Goal: Transaction & Acquisition: Purchase product/service

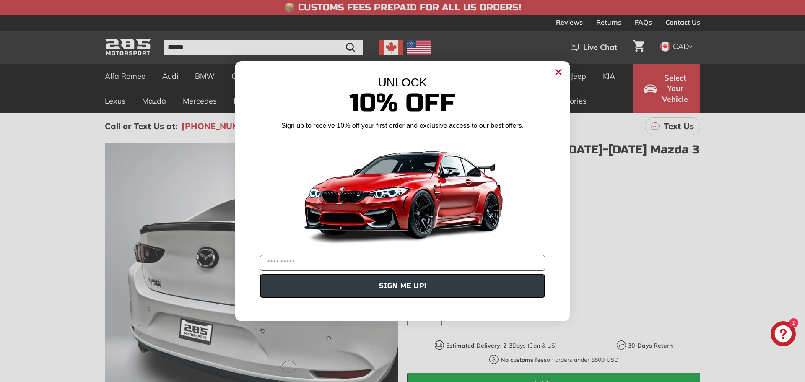
click at [556, 71] on circle "Close dialog" at bounding box center [558, 71] width 13 height 13
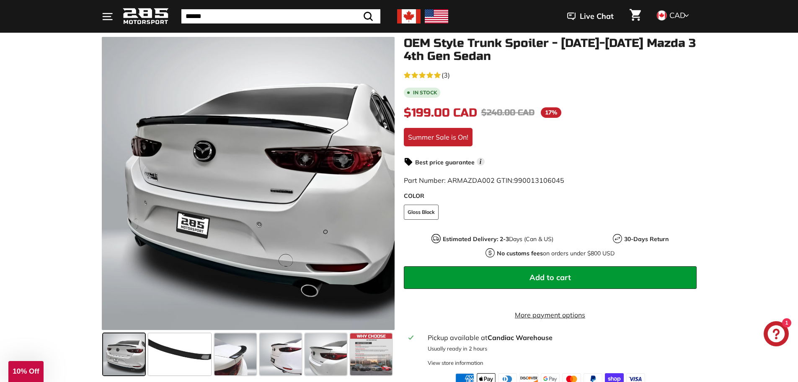
scroll to position [126, 0]
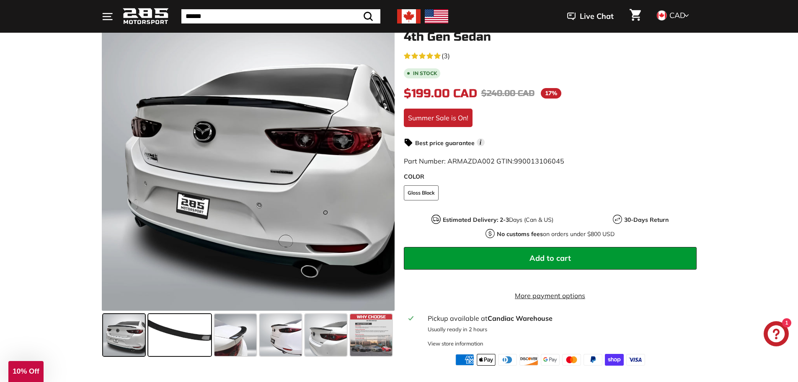
click at [173, 332] on span at bounding box center [179, 335] width 63 height 42
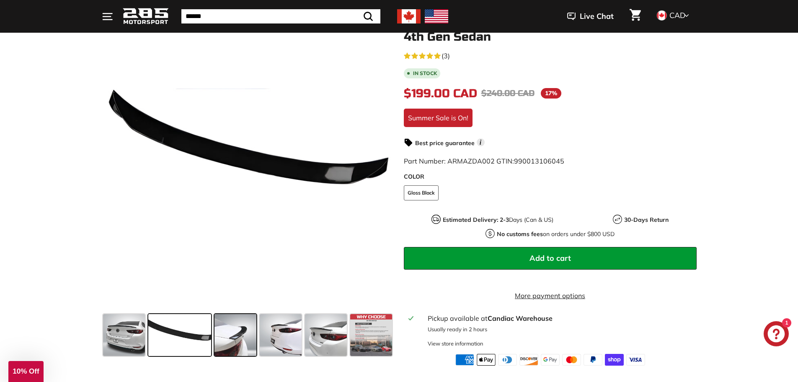
click at [238, 331] on span at bounding box center [236, 335] width 42 height 42
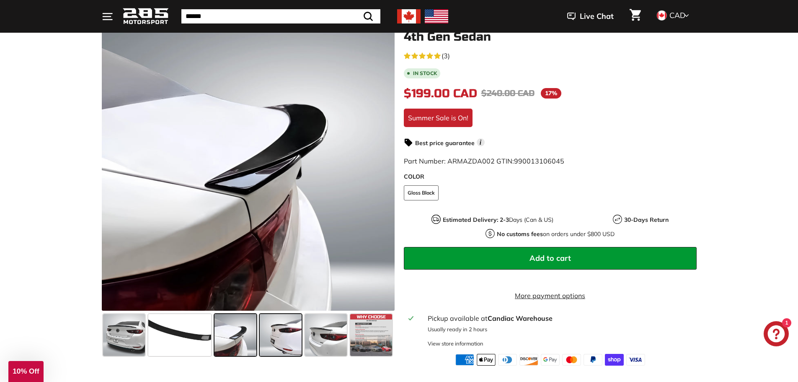
click at [291, 337] on span at bounding box center [281, 335] width 42 height 42
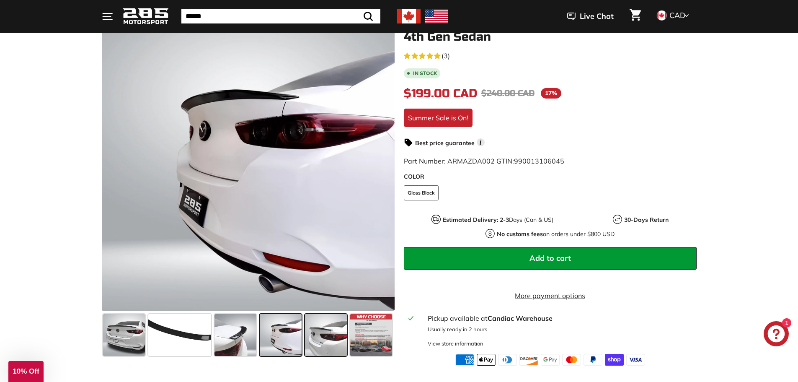
click at [324, 337] on span at bounding box center [326, 335] width 42 height 42
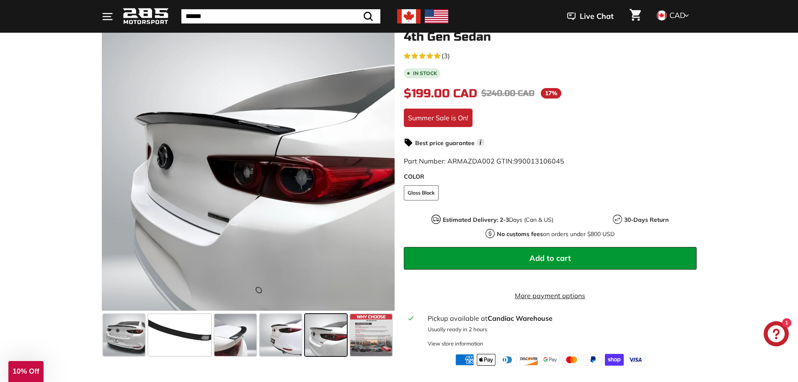
click at [395, 335] on div "OEM Style Trunk Spoiler - 2019-2025 Mazda 3 4th Gen Sedan 5.0 rating (3 votes) …" at bounding box center [546, 192] width 302 height 348
click at [365, 326] on span at bounding box center [371, 335] width 42 height 42
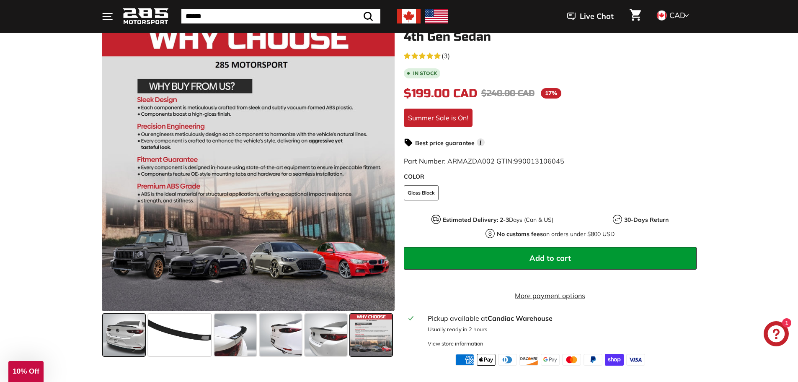
click at [119, 335] on span at bounding box center [124, 335] width 42 height 42
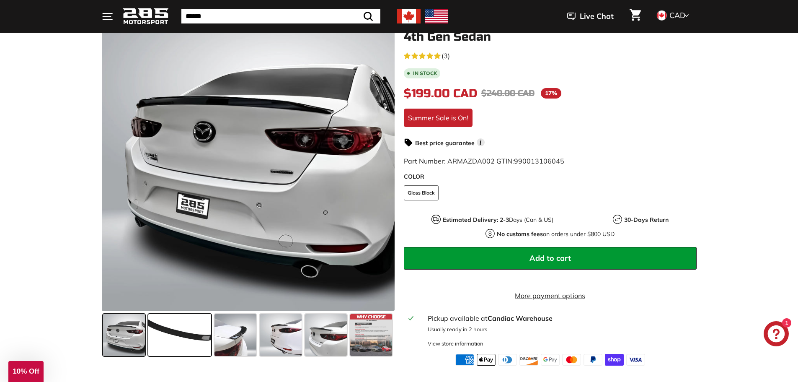
click at [174, 343] on span at bounding box center [179, 335] width 63 height 42
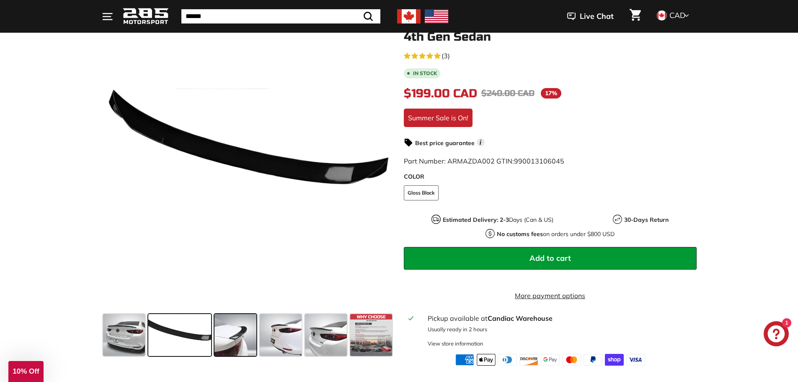
click at [234, 337] on span at bounding box center [236, 335] width 42 height 42
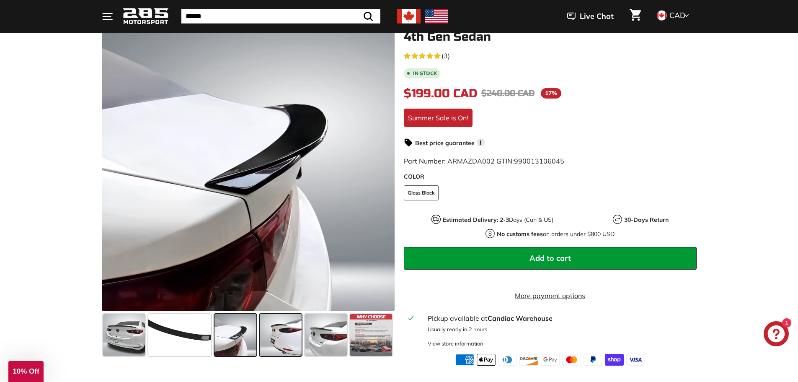
click at [277, 335] on span at bounding box center [281, 335] width 42 height 42
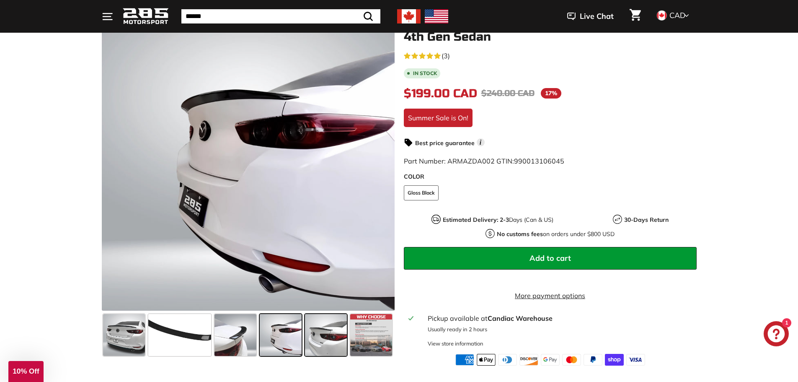
click at [319, 334] on span at bounding box center [326, 335] width 42 height 42
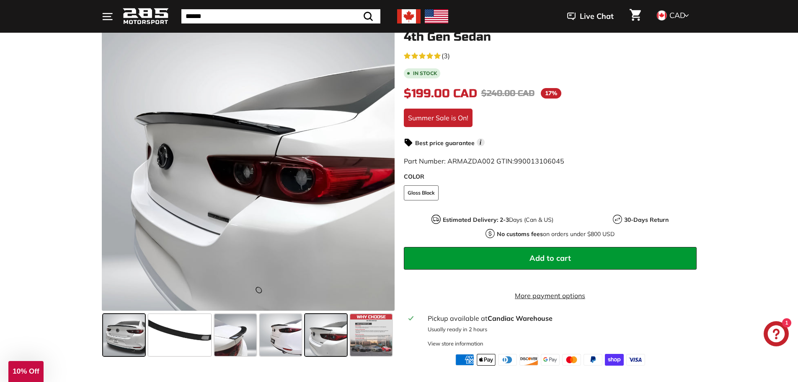
click at [124, 321] on span at bounding box center [124, 335] width 42 height 42
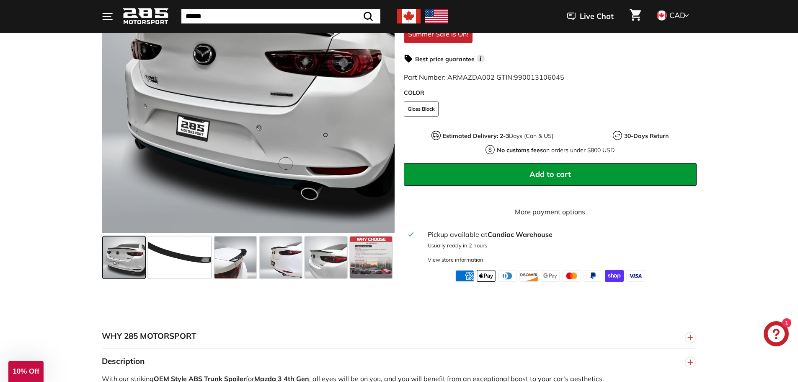
scroll to position [168, 0]
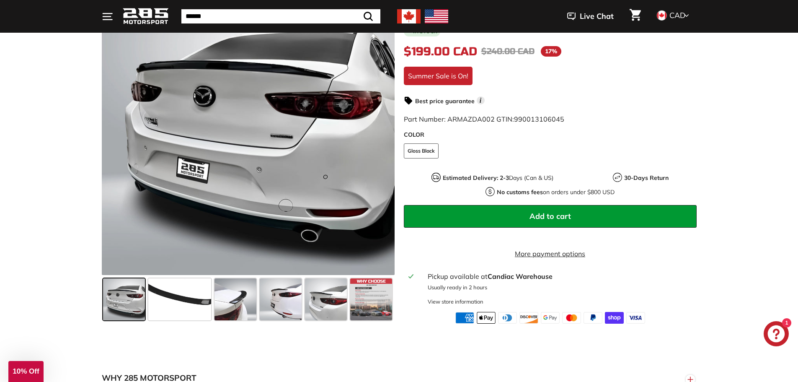
click at [0, 214] on div ".cls-1{fill:none;stroke:#000;stroke-miterlimit:10;stroke-width:2px} .cls-1{fill…" at bounding box center [399, 148] width 798 height 352
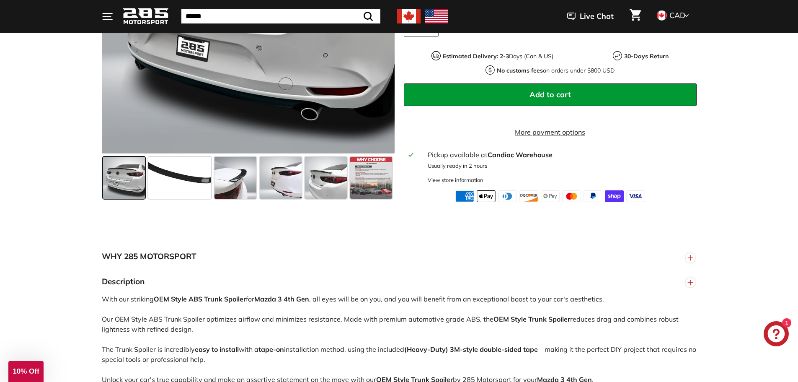
scroll to position [377, 0]
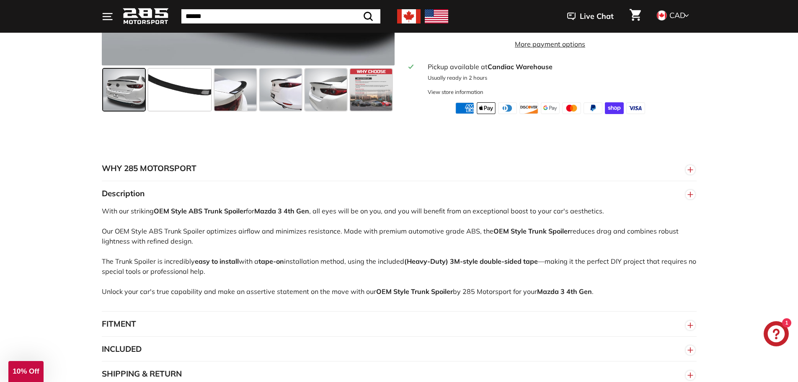
click at [0, 231] on div "WHY 285 MOTORSPORT «We bring more to the table than our competitors and we’re c…" at bounding box center [399, 271] width 798 height 281
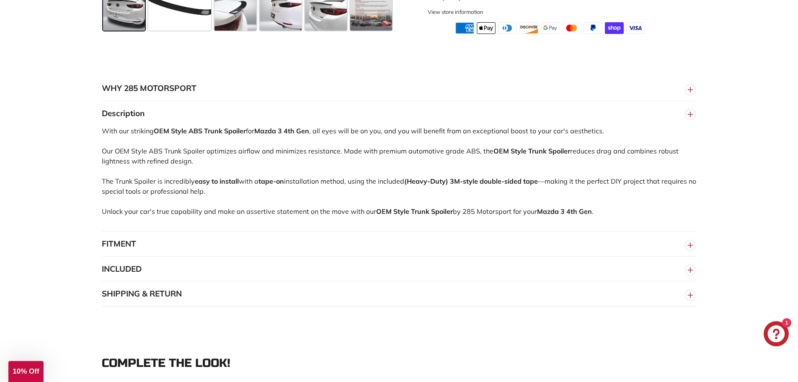
scroll to position [461, 0]
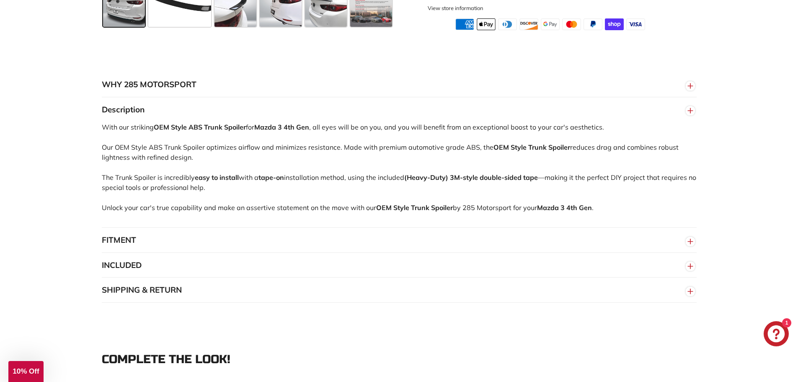
click at [125, 253] on button "FITMENT" at bounding box center [399, 240] width 595 height 25
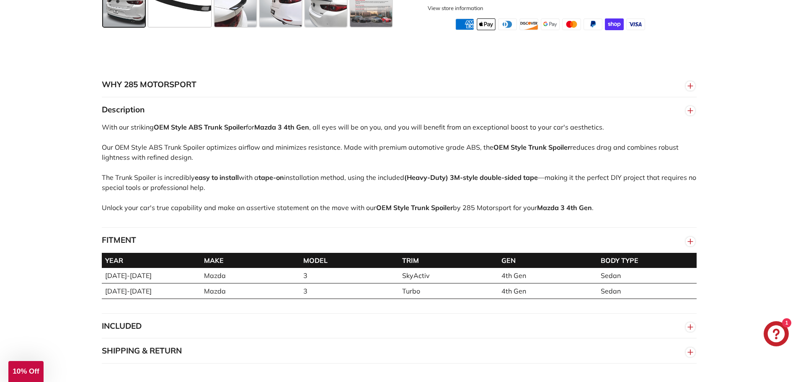
click at [125, 253] on button "FITMENT" at bounding box center [399, 240] width 595 height 25
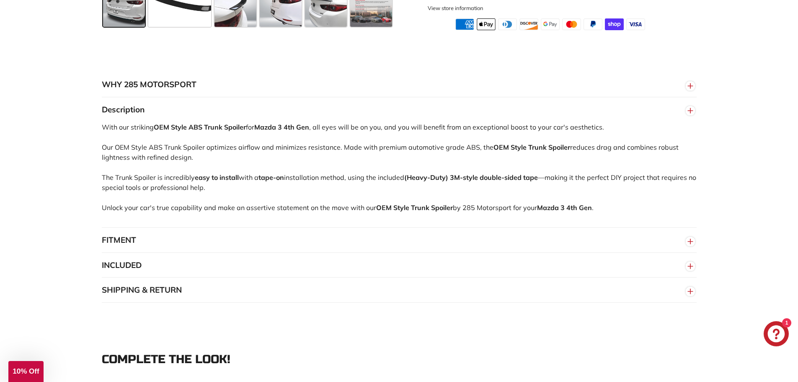
click at [126, 278] on button "INCLUDED" at bounding box center [399, 265] width 595 height 25
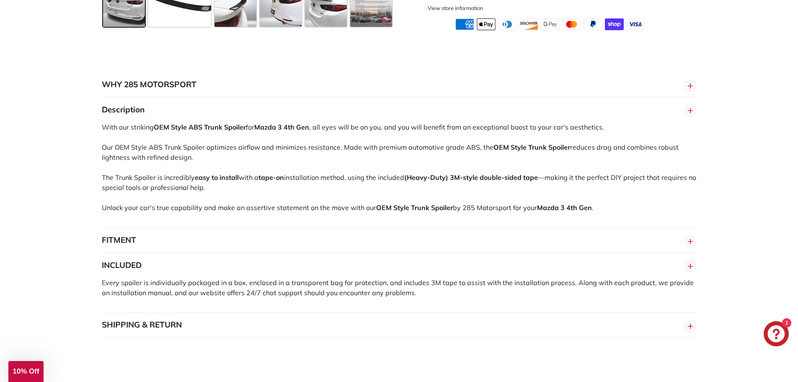
click at [125, 276] on button "INCLUDED" at bounding box center [399, 265] width 595 height 25
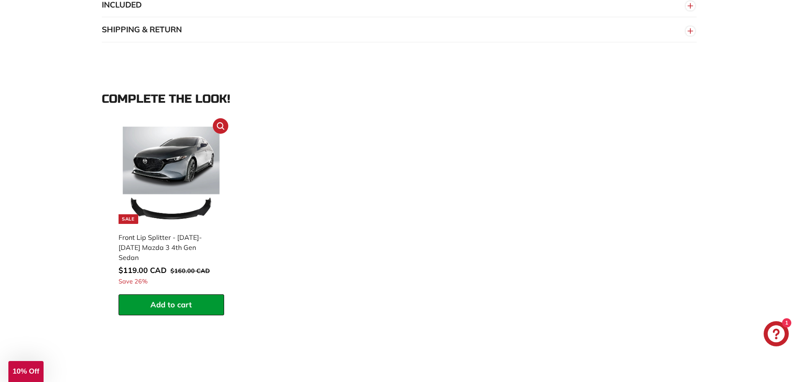
scroll to position [712, 0]
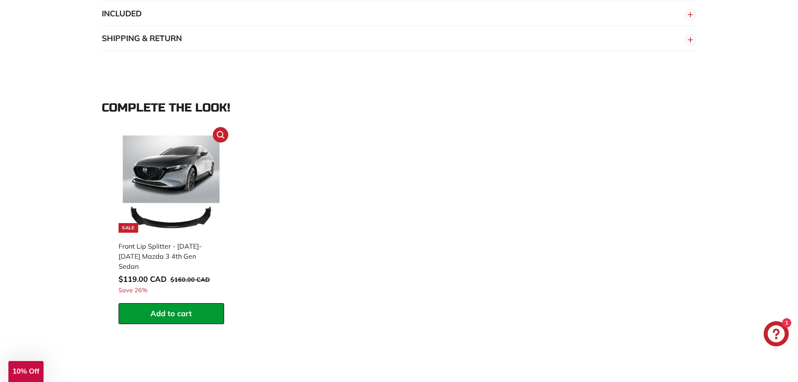
click at [184, 172] on img at bounding box center [171, 183] width 97 height 97
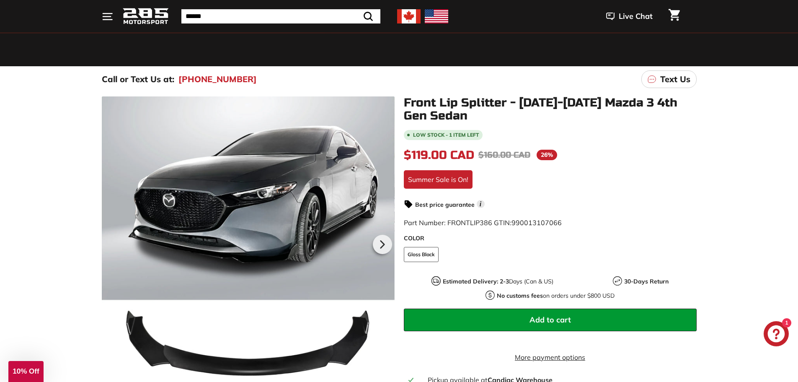
scroll to position [126, 0]
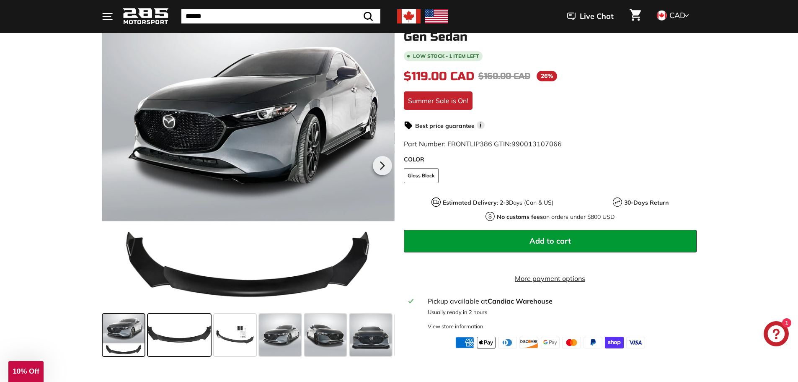
click at [174, 352] on span at bounding box center [179, 335] width 63 height 42
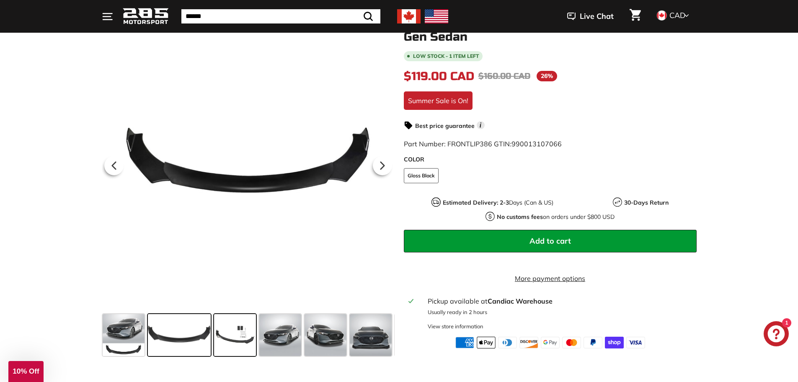
click at [235, 325] on span at bounding box center [235, 335] width 42 height 42
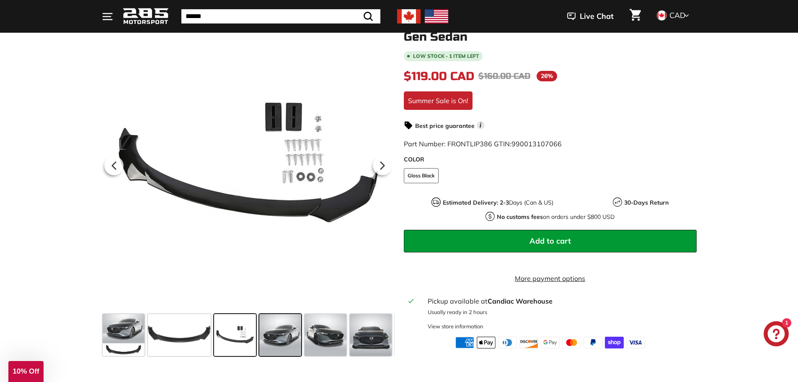
click at [271, 330] on span at bounding box center [280, 335] width 42 height 42
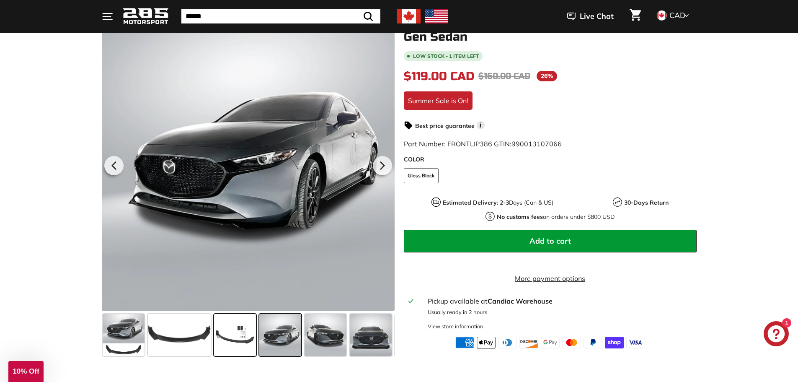
click at [223, 331] on span at bounding box center [235, 335] width 42 height 42
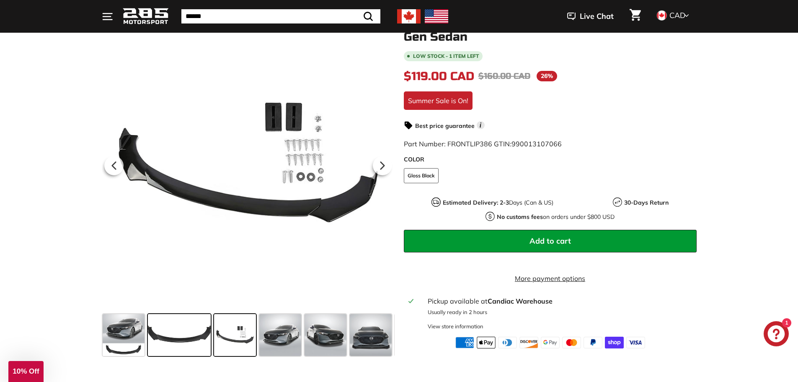
click at [172, 332] on span at bounding box center [179, 335] width 63 height 42
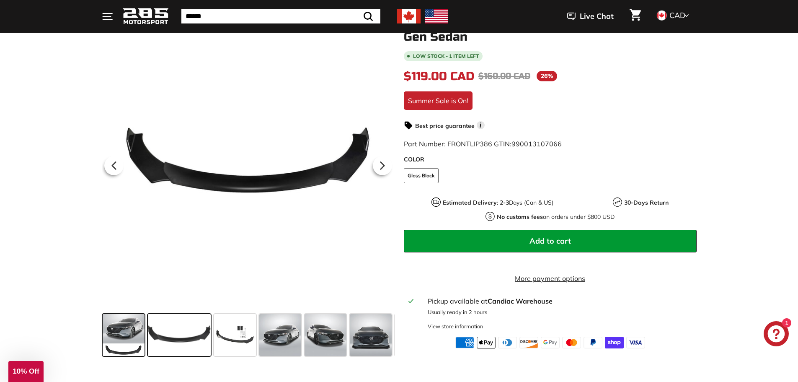
click at [107, 325] on span at bounding box center [124, 335] width 42 height 42
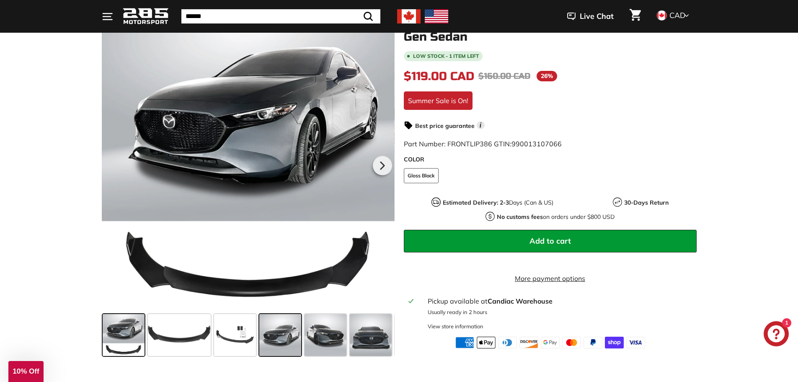
click at [259, 334] on span at bounding box center [280, 335] width 42 height 42
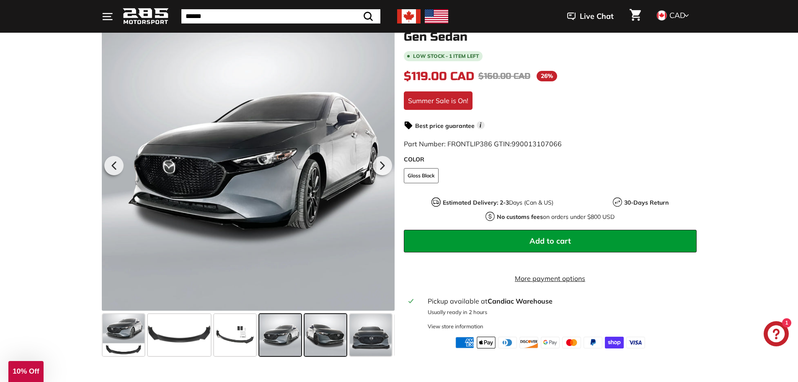
click at [318, 342] on span at bounding box center [326, 335] width 42 height 42
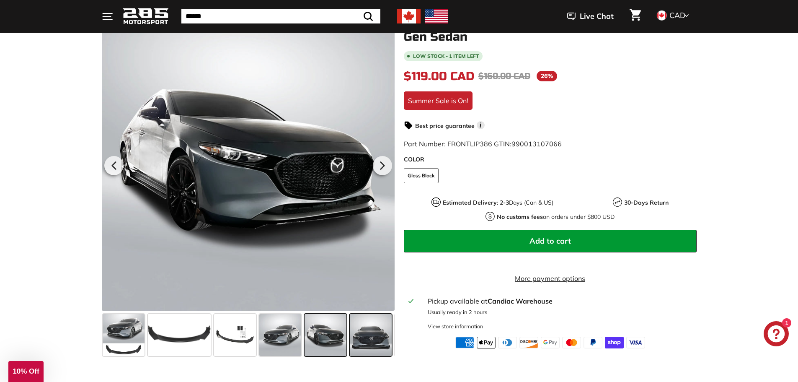
click at [370, 342] on span at bounding box center [371, 335] width 42 height 42
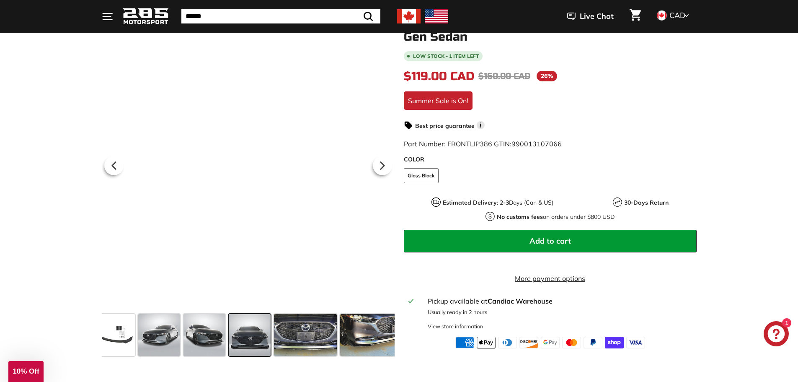
scroll to position [0, 123]
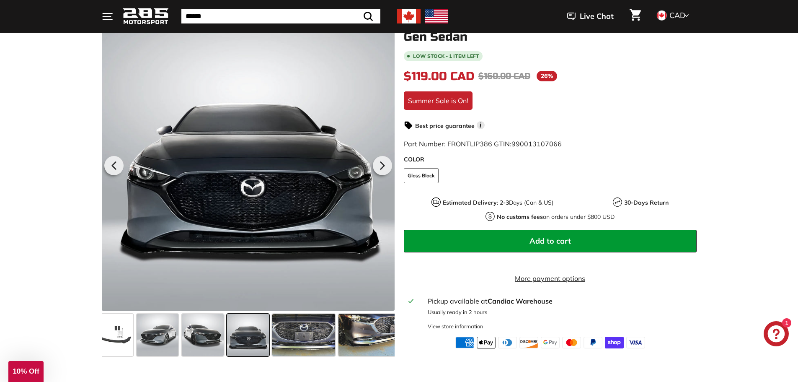
click at [228, 340] on span at bounding box center [248, 335] width 42 height 42
click at [236, 336] on span at bounding box center [248, 335] width 42 height 42
click at [294, 341] on span at bounding box center [303, 335] width 63 height 42
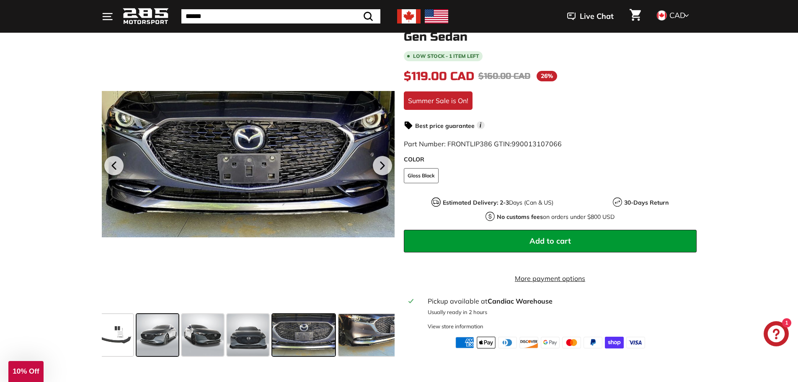
click at [136, 335] on div at bounding box center [157, 334] width 45 height 45
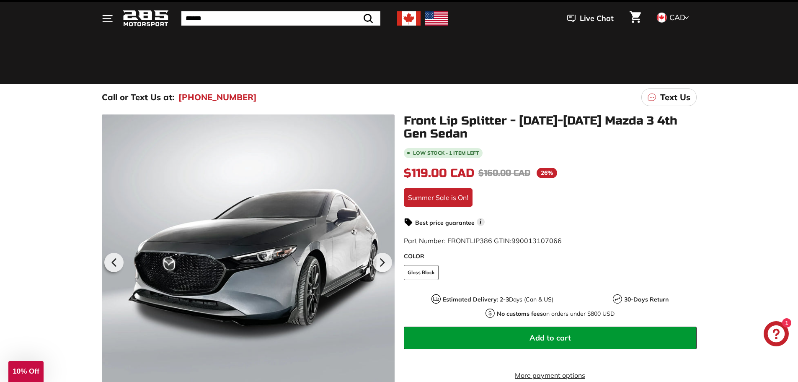
scroll to position [0, 0]
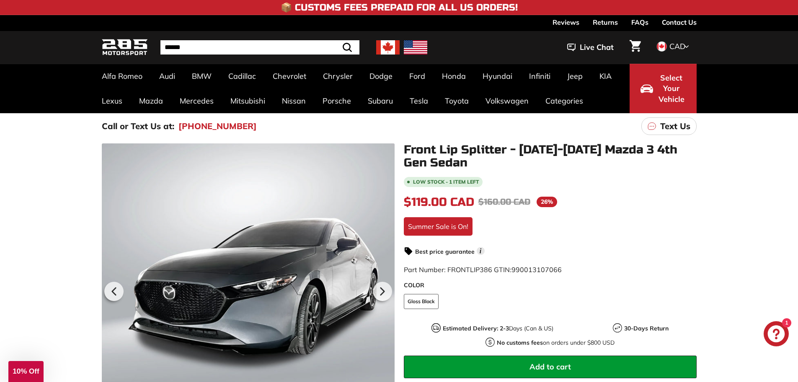
click at [256, 41] on input "Search" at bounding box center [260, 47] width 199 height 14
type input "*******"
click at [314, 40] on button ".cls-1{fill:none;stroke:#000;stroke-miterlimit:10;stroke-width:2px} Search" at bounding box center [326, 47] width 24 height 14
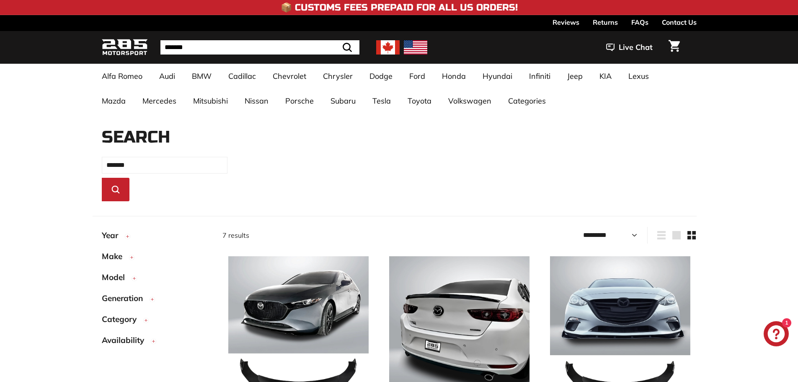
select select "*********"
click at [119, 264] on button "Make" at bounding box center [155, 258] width 107 height 21
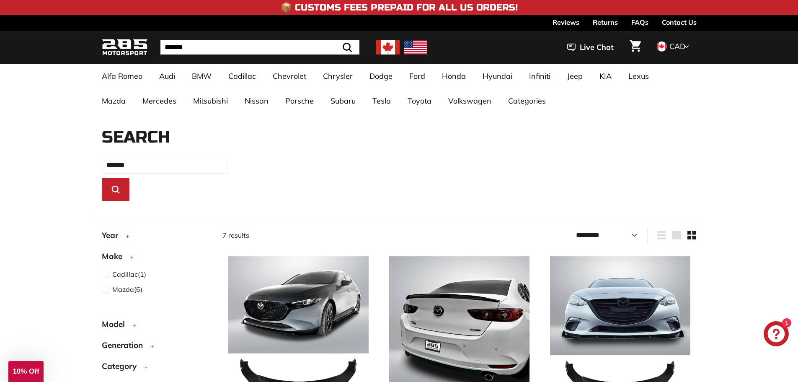
click at [120, 316] on button "Model" at bounding box center [155, 326] width 107 height 21
click at [193, 166] on input "*******" at bounding box center [165, 165] width 126 height 17
type input "*****"
click at [102, 178] on button ".cls-1{fill:none;stroke:#000;stroke-miterlimit:10;stroke-width:2px} Search" at bounding box center [116, 189] width 28 height 23
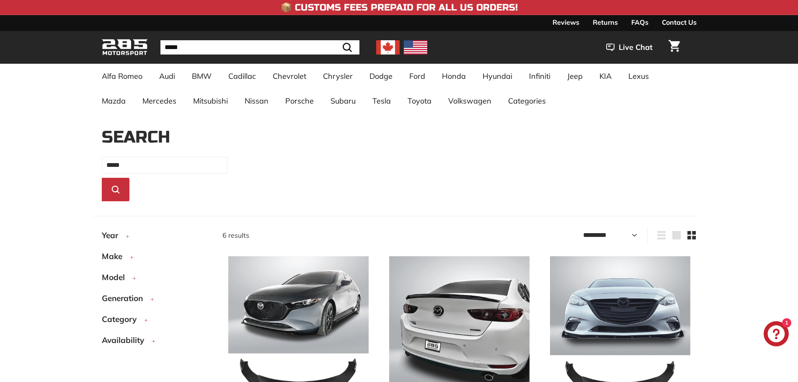
select select "*********"
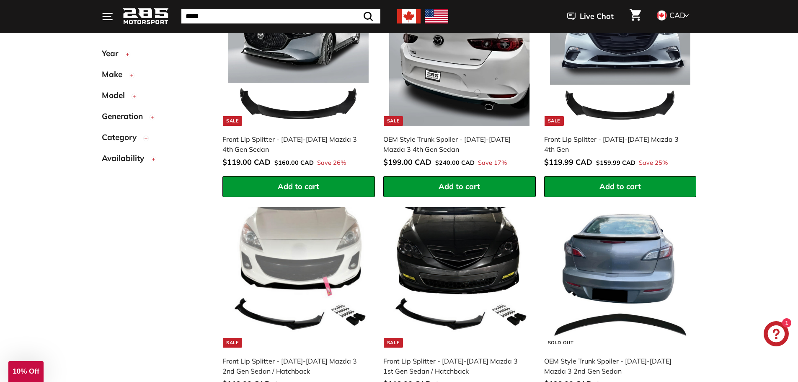
scroll to position [185, 0]
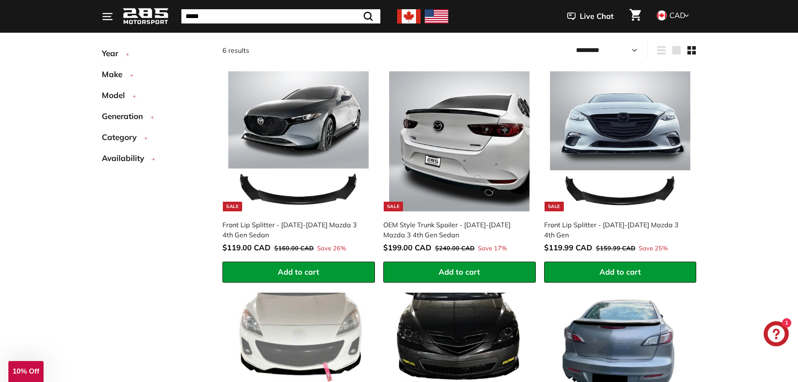
click at [135, 20] on img at bounding box center [146, 17] width 46 height 20
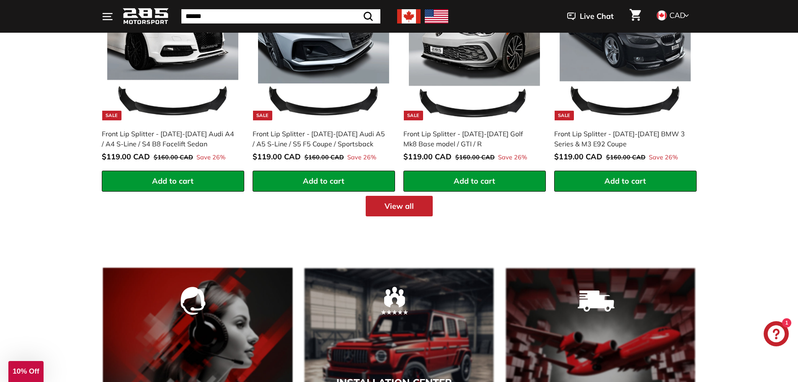
scroll to position [1257, 0]
